Goal: Task Accomplishment & Management: Manage account settings

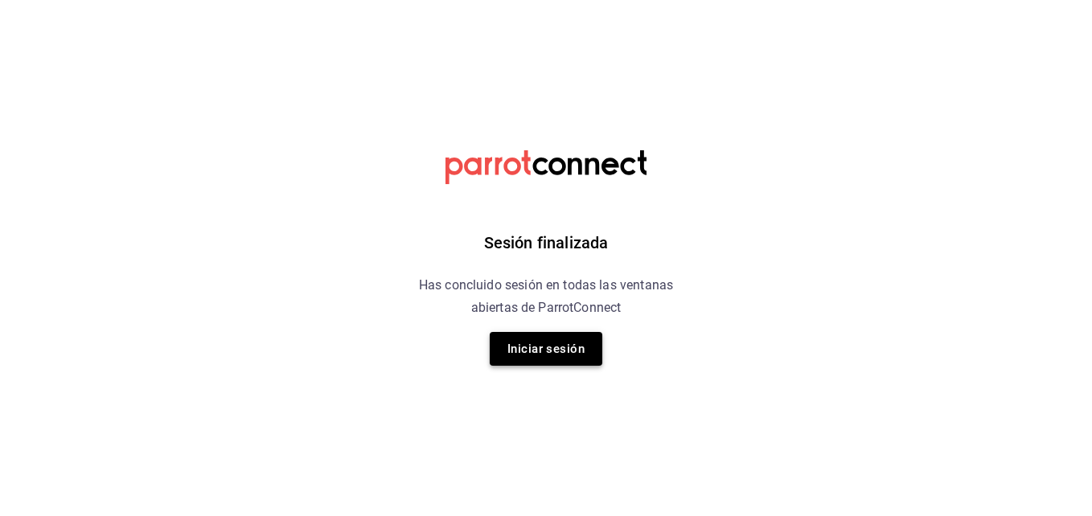
click at [504, 338] on button "Iniciar sesión" at bounding box center [546, 349] width 113 height 34
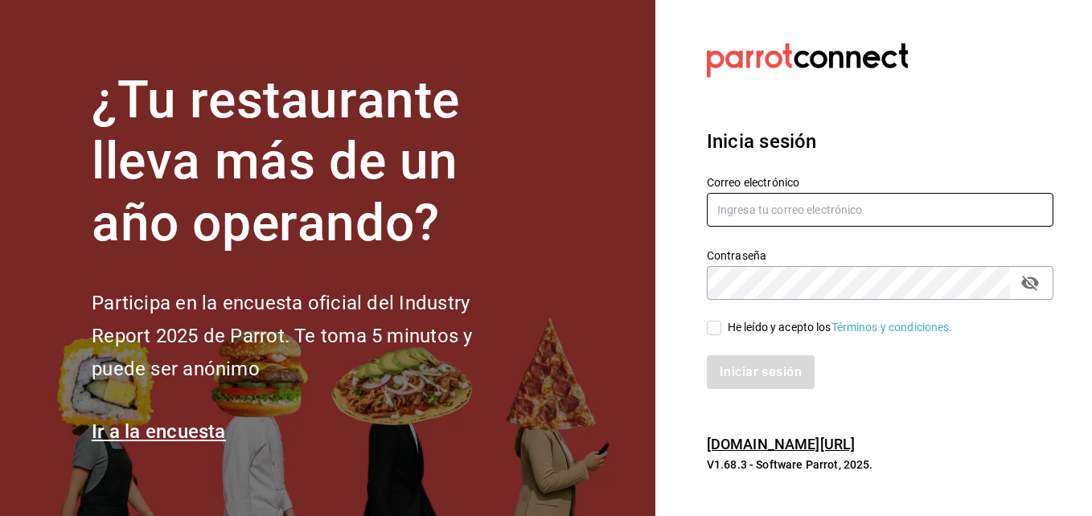
type input "[PERSON_NAME][EMAIL_ADDRESS][PERSON_NAME][DOMAIN_NAME]"
click at [717, 326] on input "He leído y acepto los Términos y condiciones." at bounding box center [714, 328] width 14 height 14
checkbox input "true"
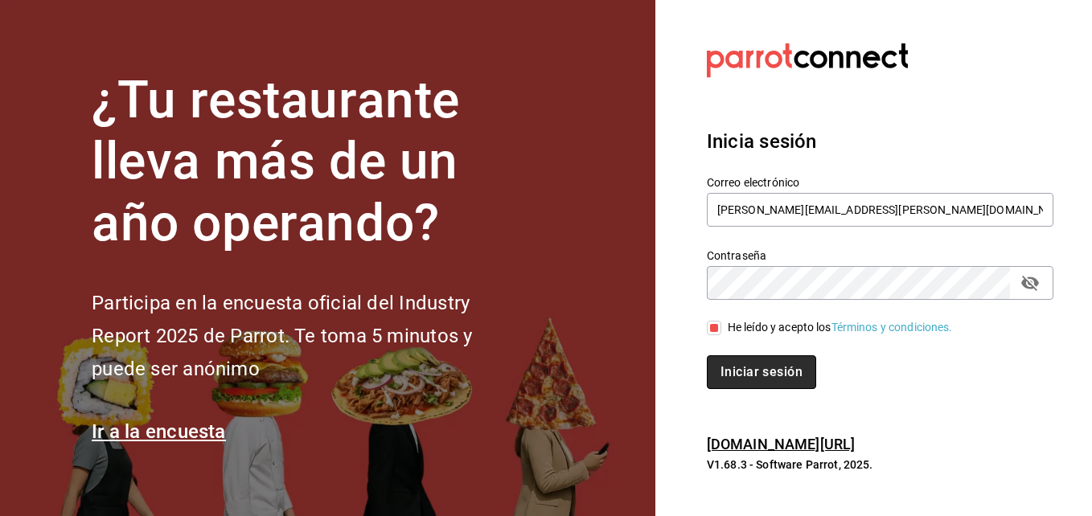
click at [727, 368] on button "Iniciar sesión" at bounding box center [761, 372] width 109 height 34
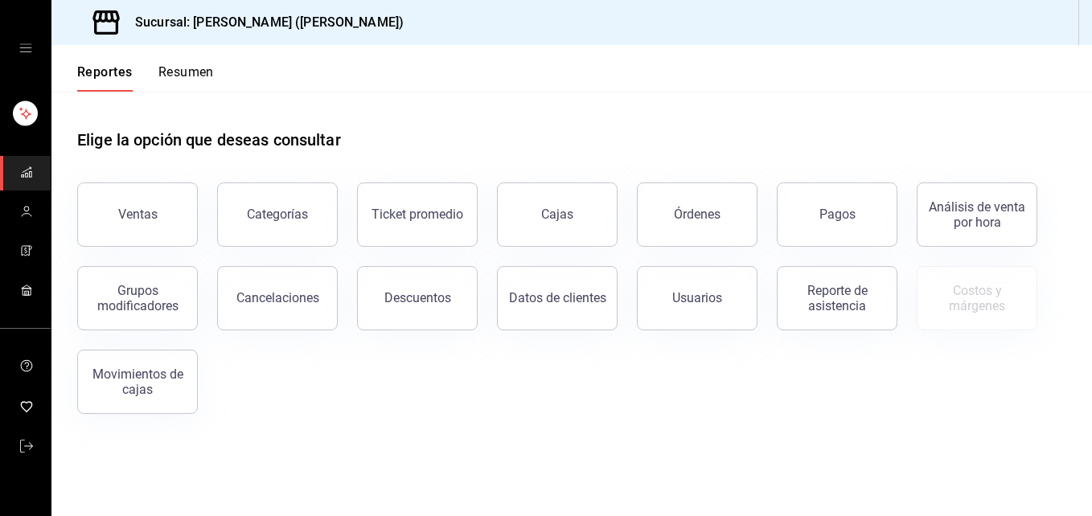
click at [194, 76] on button "Resumen" at bounding box center [185, 77] width 55 height 27
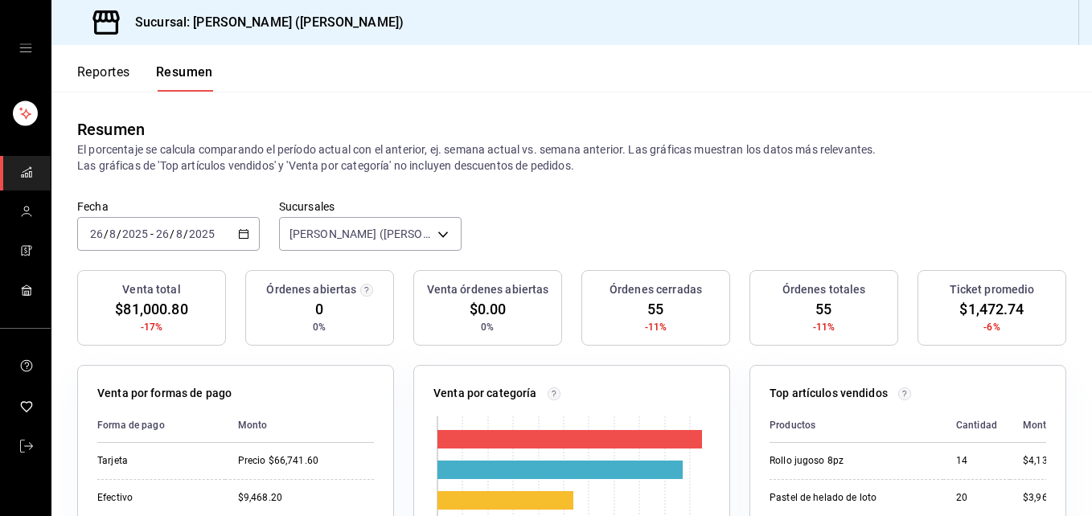
click at [148, 242] on div "2025-08-26 26 / 8 / 2025 - 2025-08-26 26 / 8 / 2025" at bounding box center [168, 234] width 183 height 34
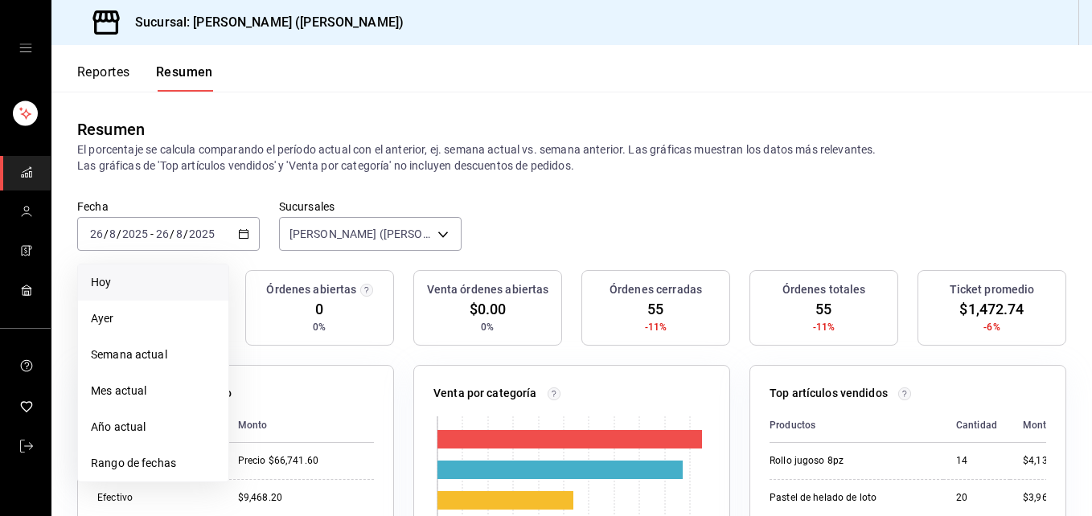
click at [133, 273] on li "Hoy" at bounding box center [153, 283] width 150 height 36
